Goal: Transaction & Acquisition: Purchase product/service

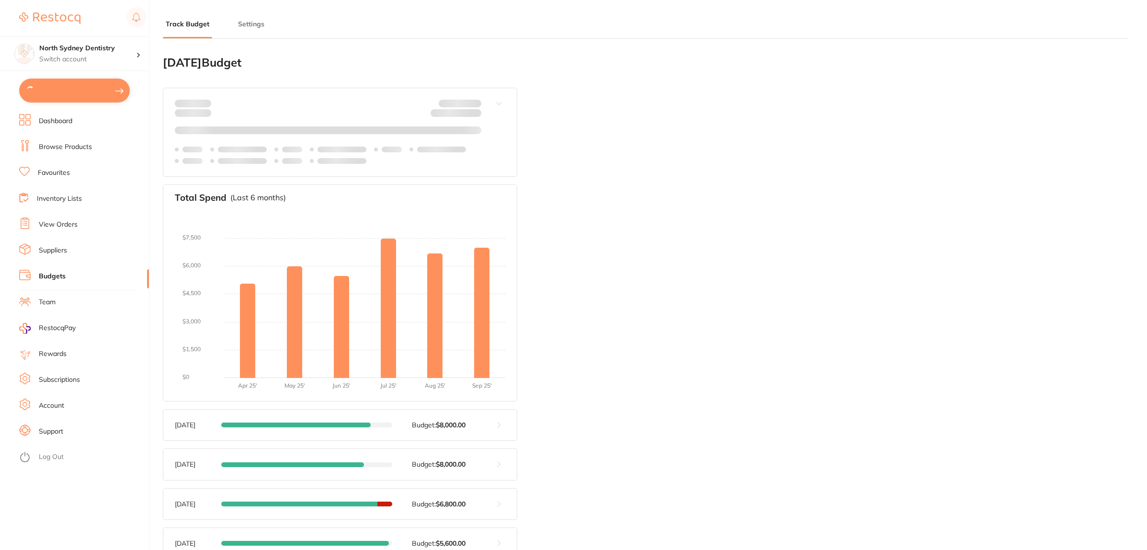
type input "8,800"
type input "0.0"
type input "8,800"
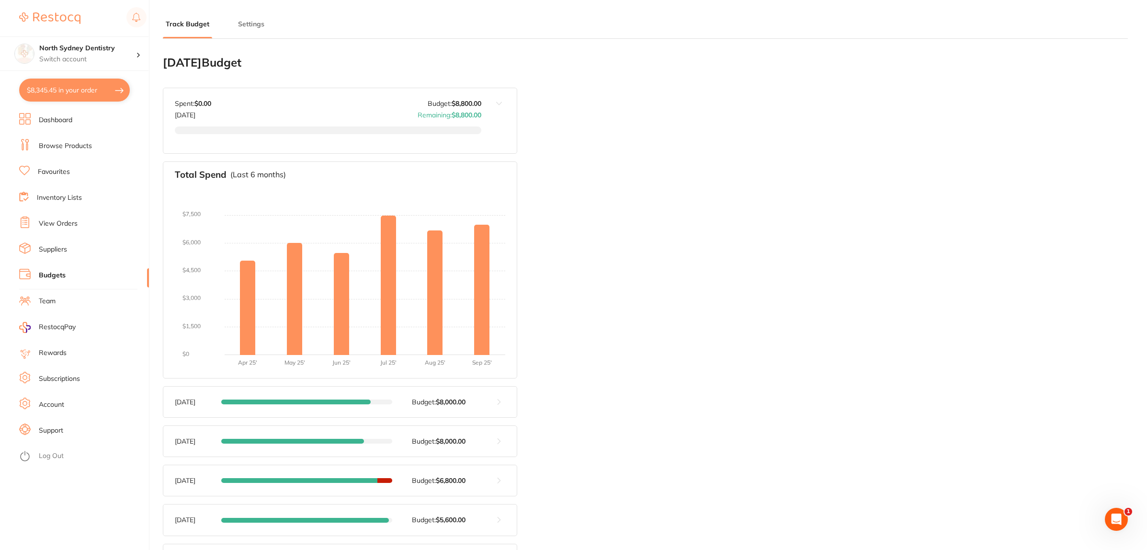
click at [64, 137] on ul "Dashboard Browse Products Favourites Inventory Lists View Orders Suppliers Budg…" at bounding box center [84, 331] width 130 height 437
click at [62, 146] on link "Browse Products" at bounding box center [65, 146] width 53 height 10
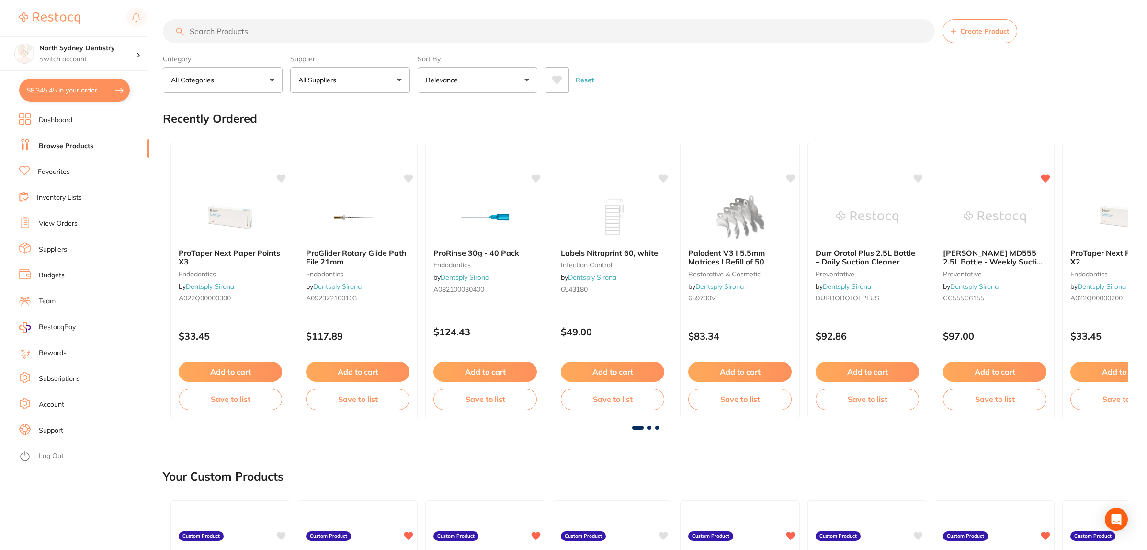
click at [188, 33] on input "search" at bounding box center [549, 31] width 772 height 24
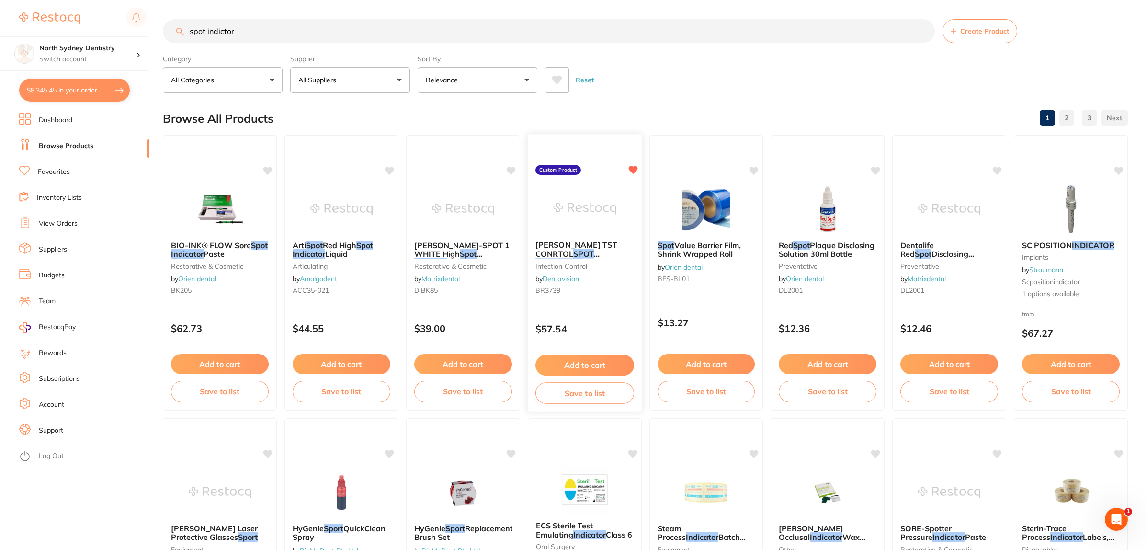
type input "spot indictor"
click at [576, 190] on img at bounding box center [584, 208] width 63 height 48
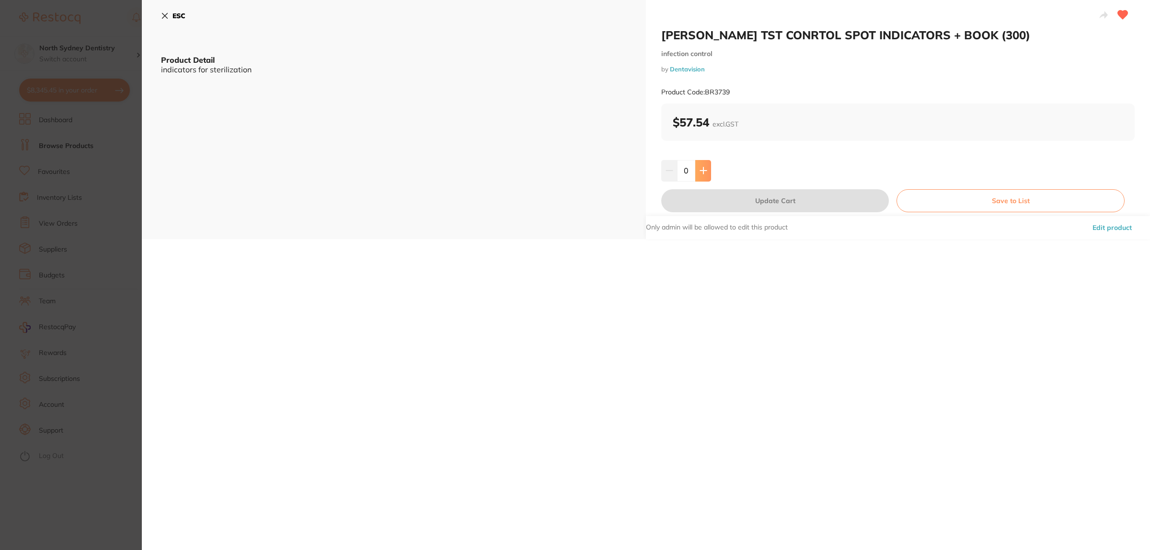
click at [703, 170] on icon at bounding box center [703, 171] width 8 height 8
click at [1026, 73] on div "[PERSON_NAME] TST CONRTOL SPOT INDICATORS + BOOK (300) infection control by Den…" at bounding box center [897, 66] width 473 height 76
click at [707, 166] on button at bounding box center [703, 170] width 16 height 21
type input "2"
click at [708, 199] on button "Update Cart" at bounding box center [775, 200] width 228 height 23
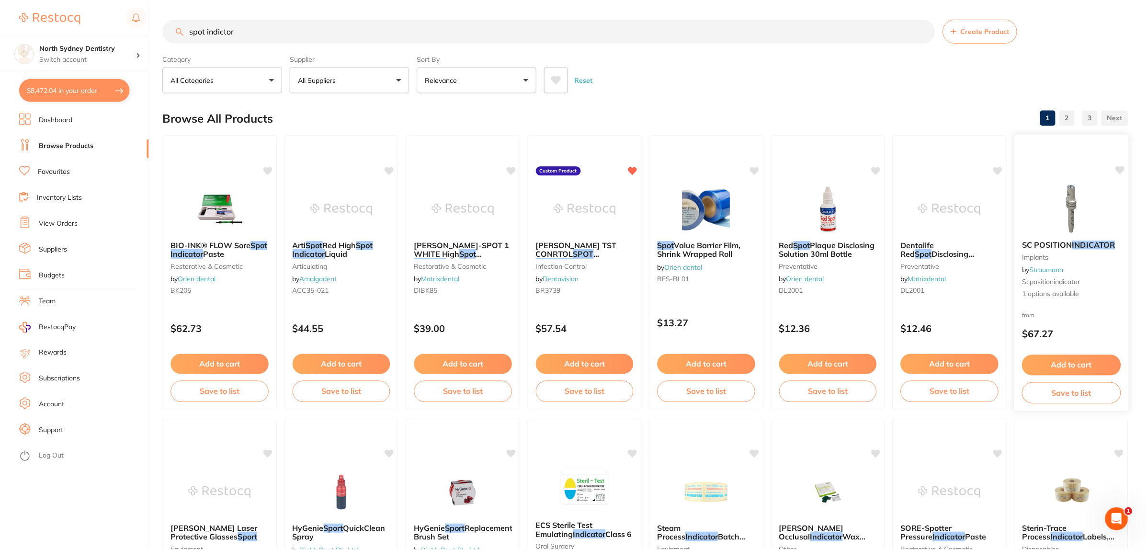
scroll to position [3, 0]
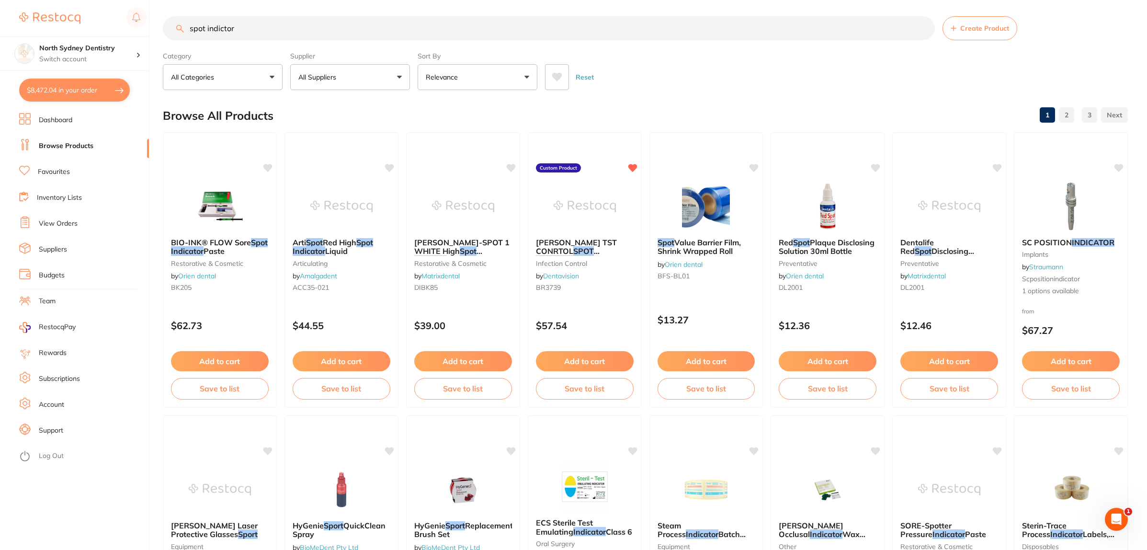
click at [722, 51] on div "Category All Categories All Categories anaesthetic articulating disposables End…" at bounding box center [645, 69] width 965 height 42
click at [602, 195] on img at bounding box center [584, 206] width 63 height 48
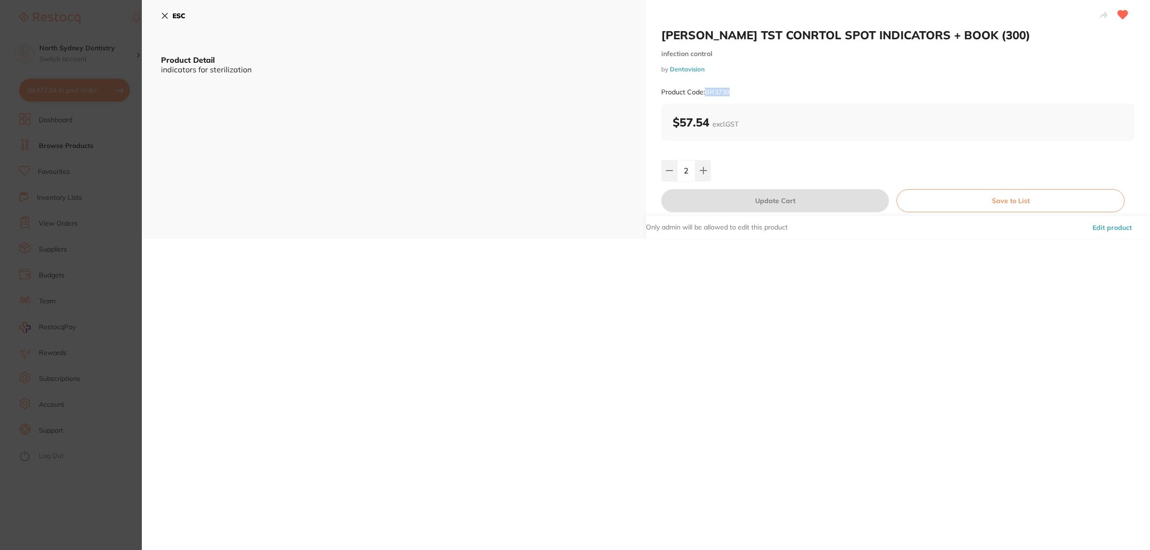
drag, startPoint x: 768, startPoint y: 94, endPoint x: 705, endPoint y: 95, distance: 62.8
click at [705, 95] on div "Product Code: BR3739" at bounding box center [897, 91] width 473 height 23
copy small "BR3739"
